Goal: Information Seeking & Learning: Learn about a topic

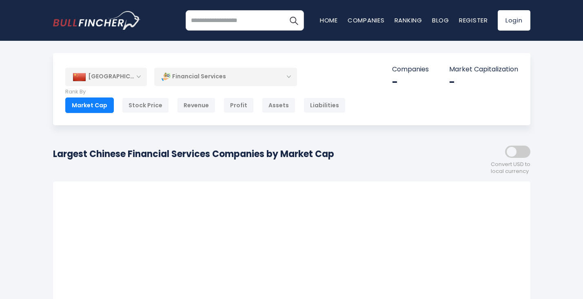
click at [123, 77] on div "[GEOGRAPHIC_DATA]" at bounding box center [106, 77] width 82 height 18
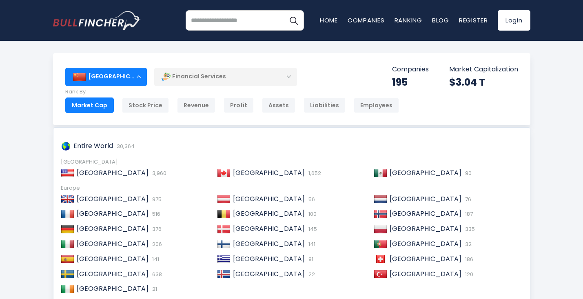
click at [127, 73] on div "[GEOGRAPHIC_DATA]" at bounding box center [106, 77] width 82 height 18
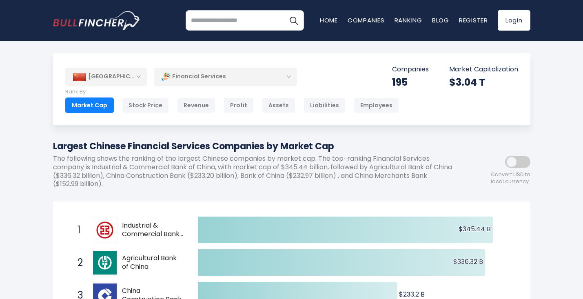
click at [127, 73] on div "[GEOGRAPHIC_DATA]" at bounding box center [106, 77] width 82 height 18
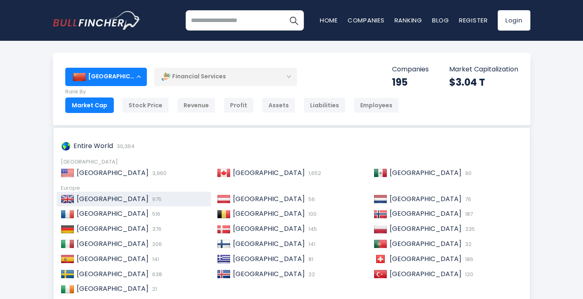
click at [91, 202] on span "[GEOGRAPHIC_DATA]" at bounding box center [113, 198] width 72 height 9
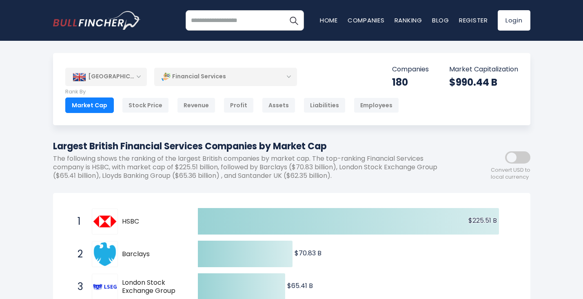
click at [137, 82] on div "[GEOGRAPHIC_DATA]" at bounding box center [106, 77] width 82 height 18
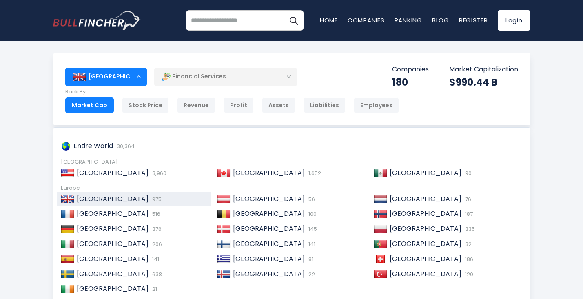
click at [105, 70] on div "[GEOGRAPHIC_DATA]" at bounding box center [106, 77] width 82 height 18
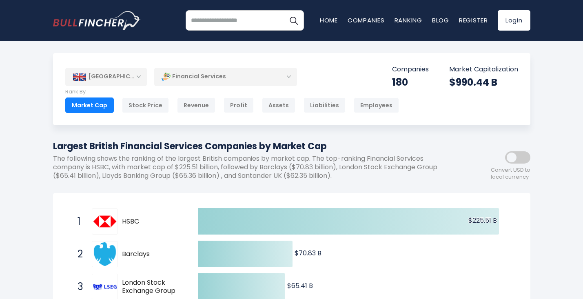
click at [120, 77] on div "[GEOGRAPHIC_DATA]" at bounding box center [106, 77] width 82 height 18
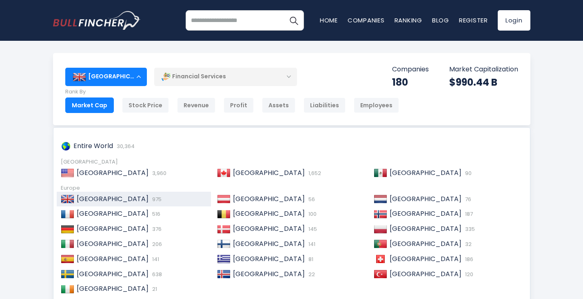
click at [120, 77] on div "[GEOGRAPHIC_DATA]" at bounding box center [106, 77] width 82 height 18
